Goal: Task Accomplishment & Management: Use online tool/utility

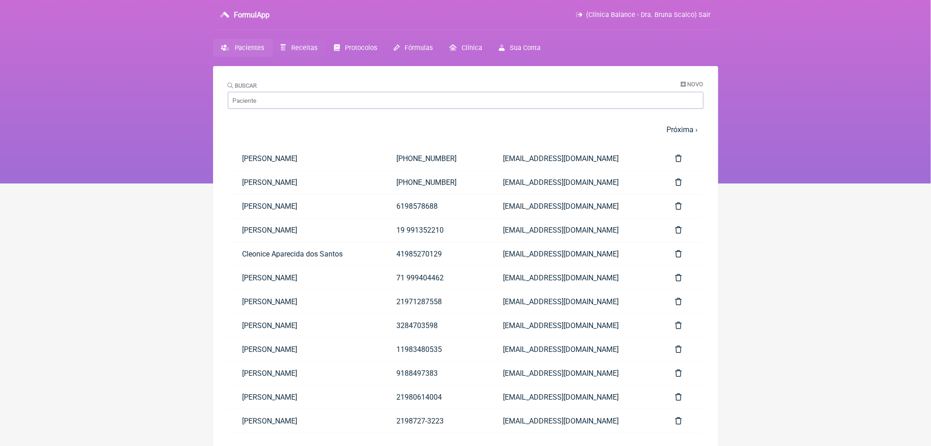
click at [314, 52] on span "Receitas" at bounding box center [304, 48] width 26 height 8
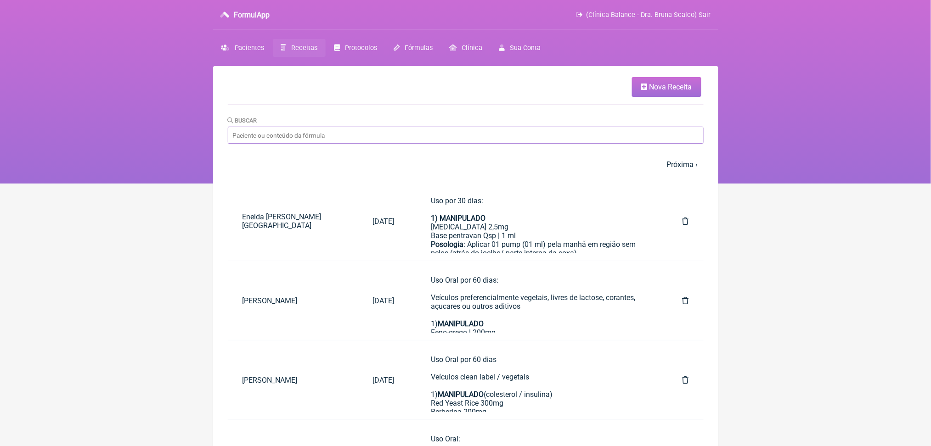
click at [328, 144] on input "Buscar" at bounding box center [466, 135] width 476 height 17
type input "pedrina"
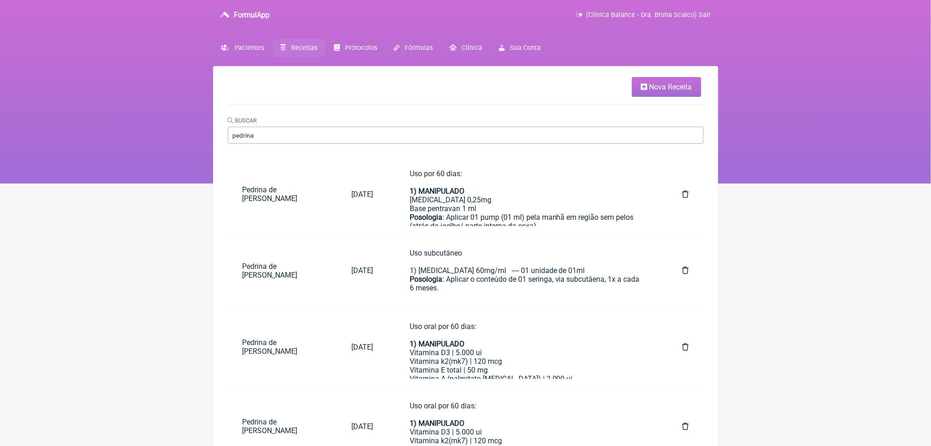
click at [86, 180] on nav "FormulApp (Clínica Balance - Dra. Bruna Scalco) Sair [GEOGRAPHIC_DATA] Receitas…" at bounding box center [465, 92] width 931 height 184
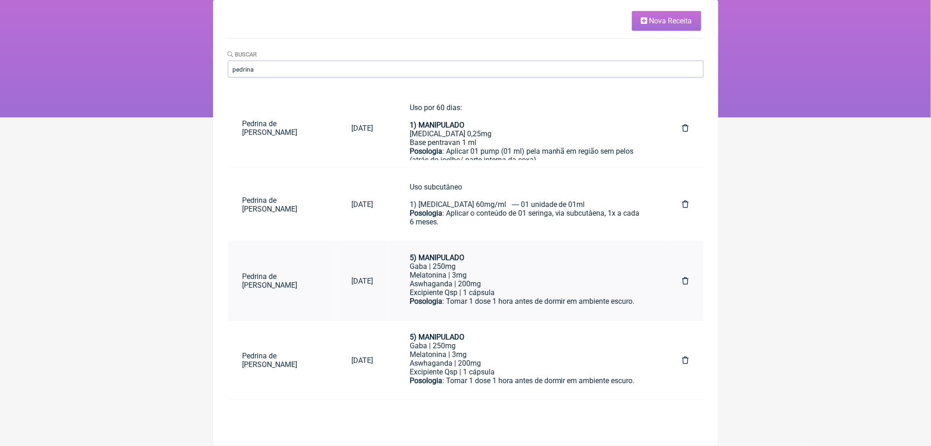
scroll to position [445, 0]
click at [586, 262] on div "Posologia : Tomar 1 dose após almoço. 5) MANIPULADO" at bounding box center [528, 249] width 236 height 26
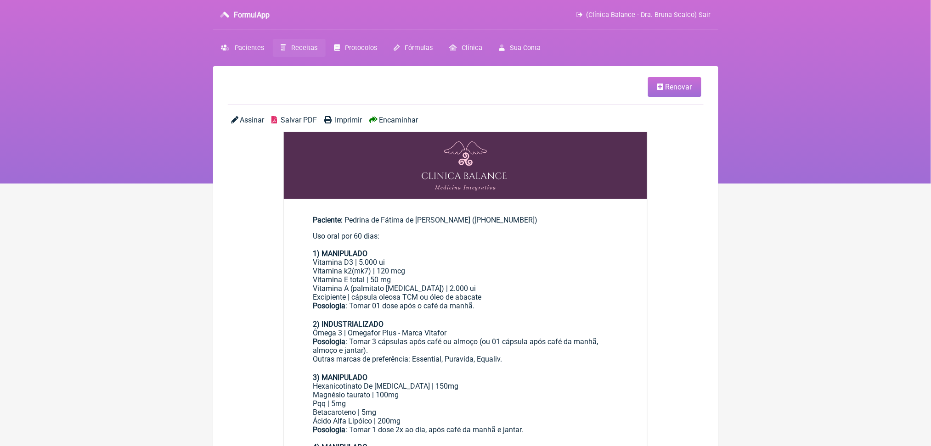
click at [659, 97] on link "Renovar" at bounding box center [674, 87] width 53 height 20
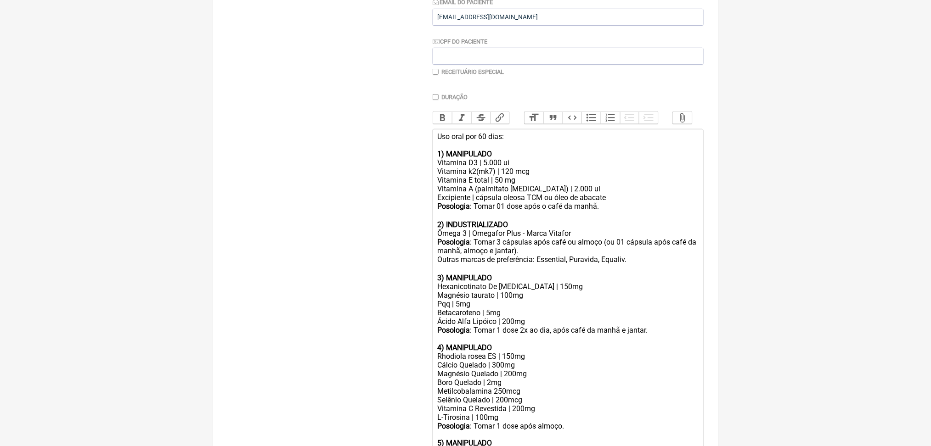
scroll to position [190, 0]
click at [501, 160] on div "Uso oral por 60 dias: 1) MANIPULADO" at bounding box center [567, 147] width 261 height 26
type trix-editor "<div>Uso oral por 30 dias:<br><br><strong>1) MANIPULADO</strong></div><div>Vita…"
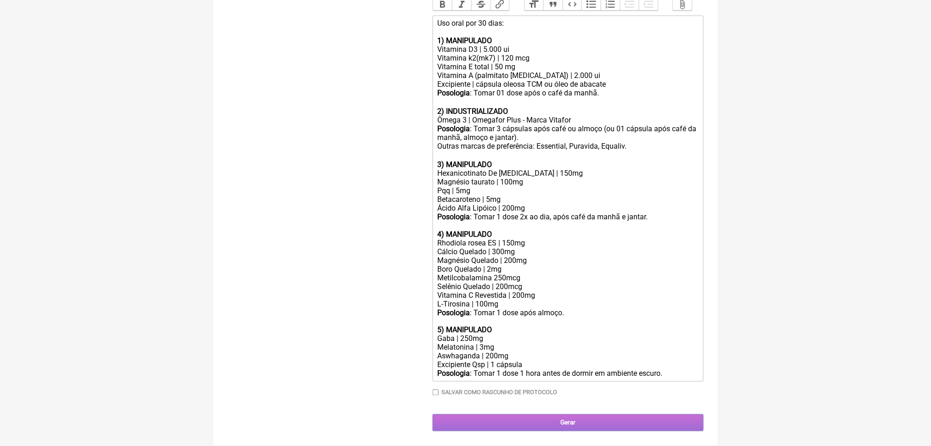
click at [496, 419] on input "Gerar" at bounding box center [567, 423] width 271 height 17
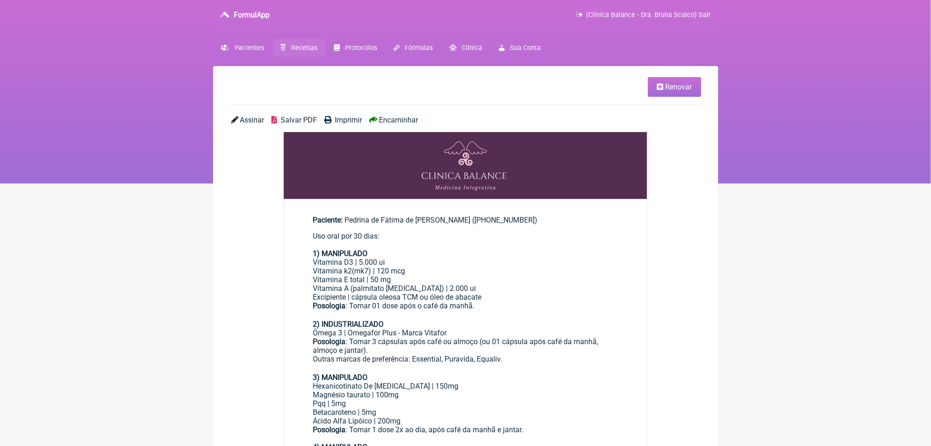
click at [316, 124] on span "Salvar PDF" at bounding box center [299, 120] width 36 height 9
click at [309, 52] on span "Receitas" at bounding box center [304, 48] width 26 height 8
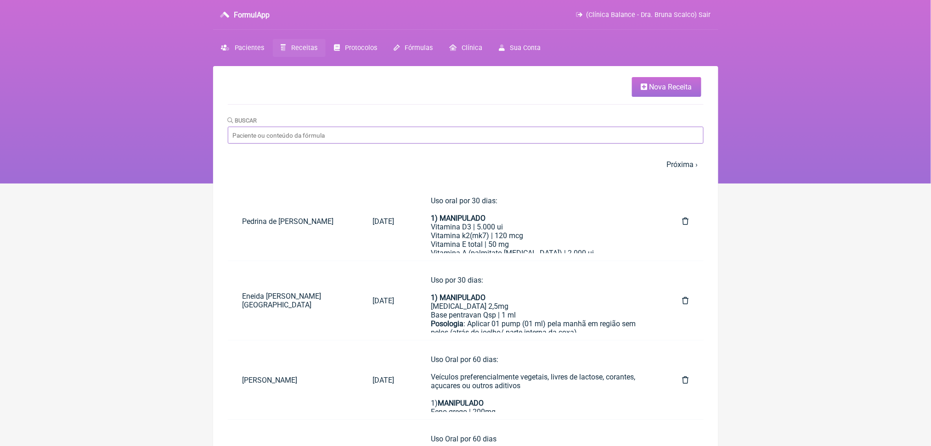
click at [373, 144] on input "Buscar" at bounding box center [466, 135] width 476 height 17
type input "pedrina"
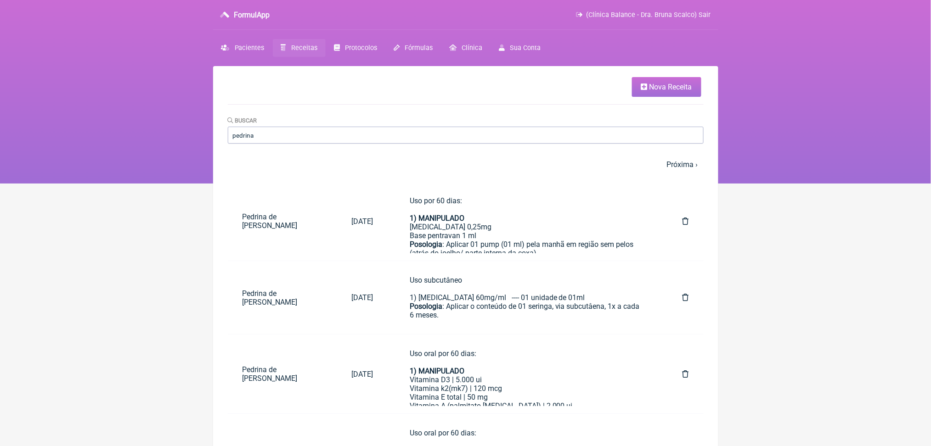
click at [130, 149] on nav "FormulApp (Clínica Balance - Dra. Bruna Scalco) Sair Pacientes Receitas Protoco…" at bounding box center [465, 92] width 931 height 184
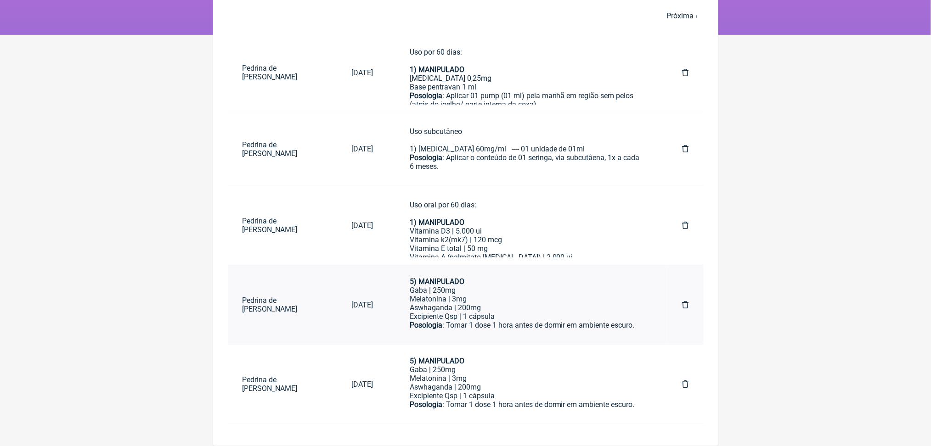
scroll to position [496, 0]
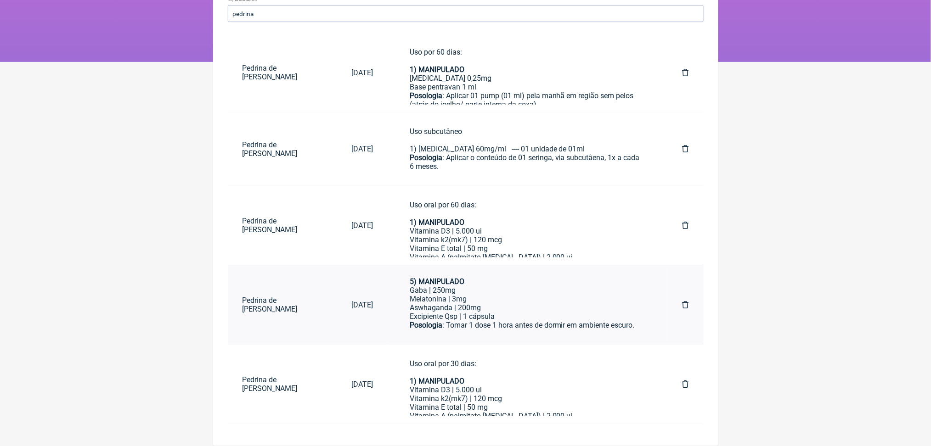
scroll to position [419, 0]
click at [682, 301] on icon at bounding box center [685, 304] width 6 height 7
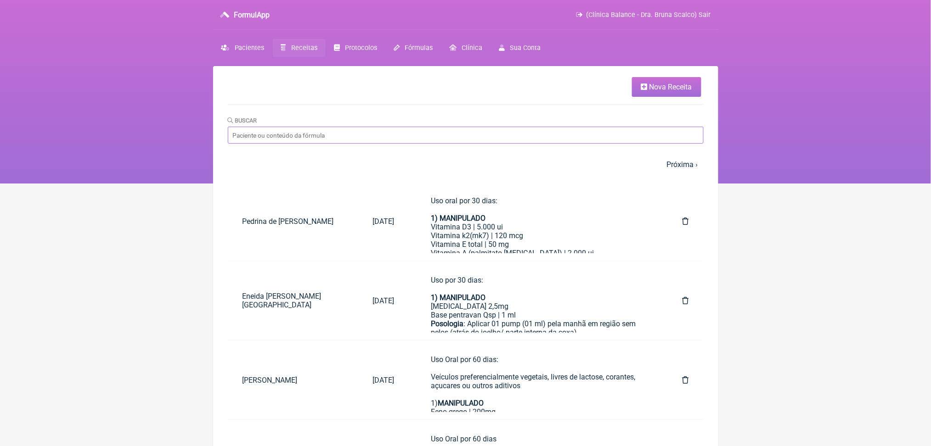
click at [305, 144] on input "Buscar" at bounding box center [466, 135] width 476 height 17
type input "pedrina"
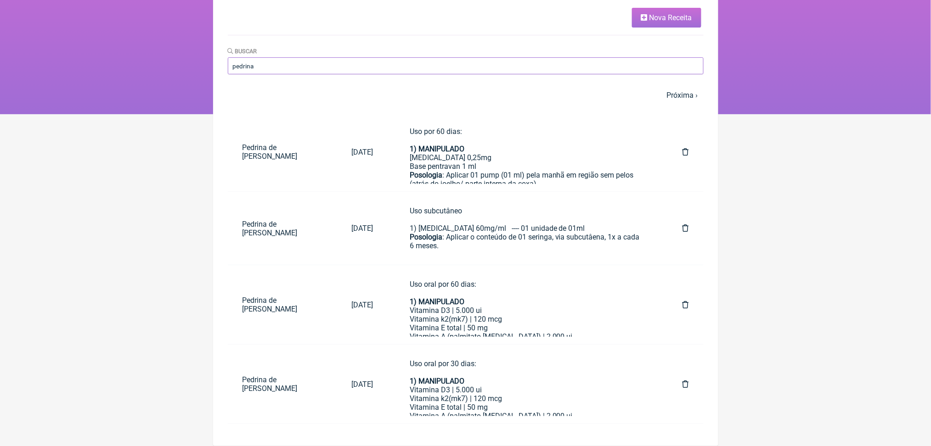
scroll to position [125, 0]
click at [563, 151] on div "Uso por 60 dias: 1) MANIPULADO Estradiol 0,25mg Base pentravan 1 ml Posologia :…" at bounding box center [528, 201] width 236 height 148
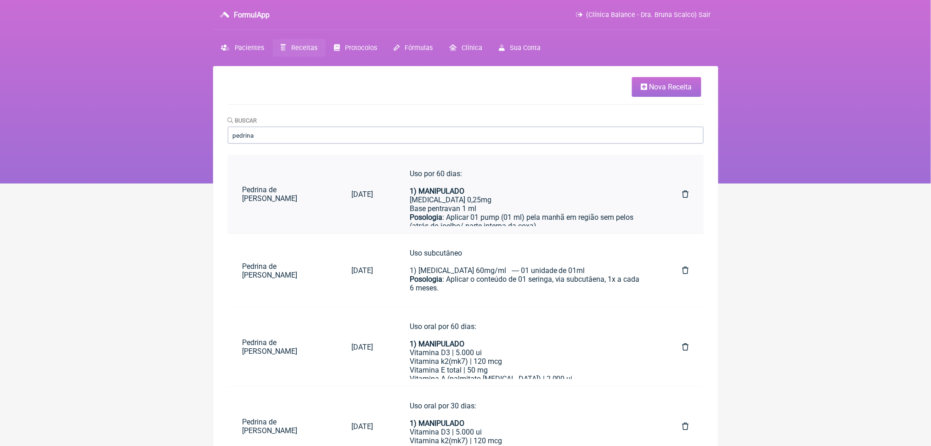
click at [557, 221] on div "Uso por 60 dias: 1) MANIPULADO [MEDICAL_DATA] 0,25mg Base pentravan 1 ml Posolo…" at bounding box center [528, 243] width 236 height 148
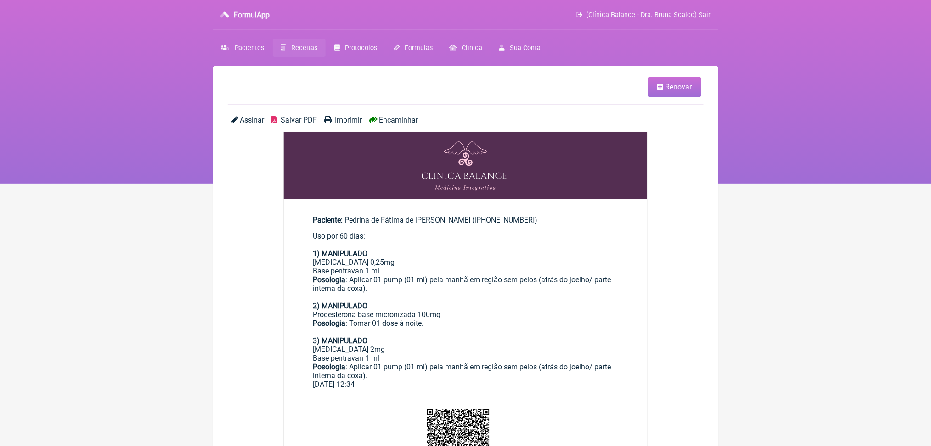
click at [665, 87] on span "Renovar" at bounding box center [678, 87] width 27 height 9
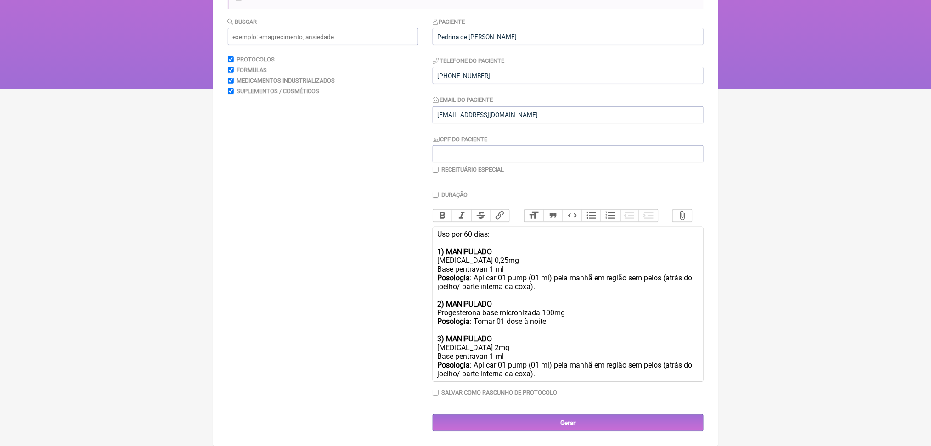
scroll to position [196, 0]
click at [479, 230] on div "Uso por 60 dias: 1) MANIPULADO [MEDICAL_DATA] 0,25mg Base pentravan 1 ml Posolo…" at bounding box center [567, 304] width 261 height 148
type trix-editor "<div>Uso por 30 dias:<br>&nbsp;<br><strong>1) MANIPULADO <br></strong>Estradiol…"
click at [539, 415] on input "Gerar" at bounding box center [567, 423] width 271 height 17
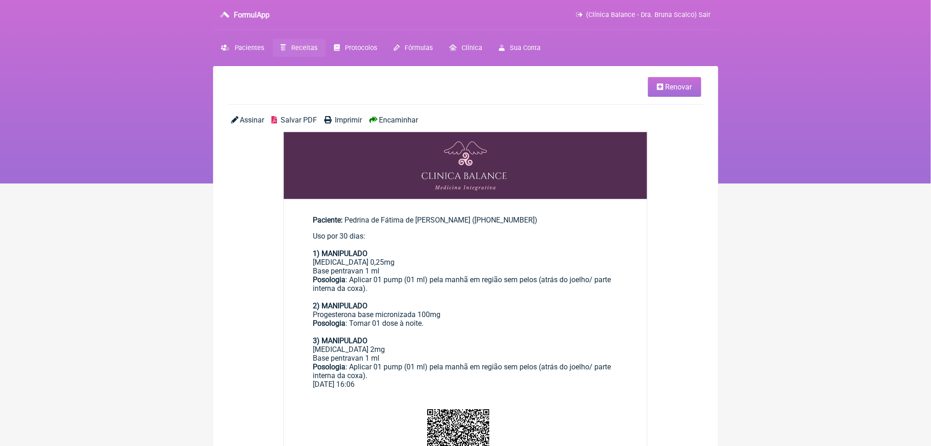
click at [277, 123] on icon at bounding box center [275, 119] width 6 height 7
